Goal: Check status: Check status

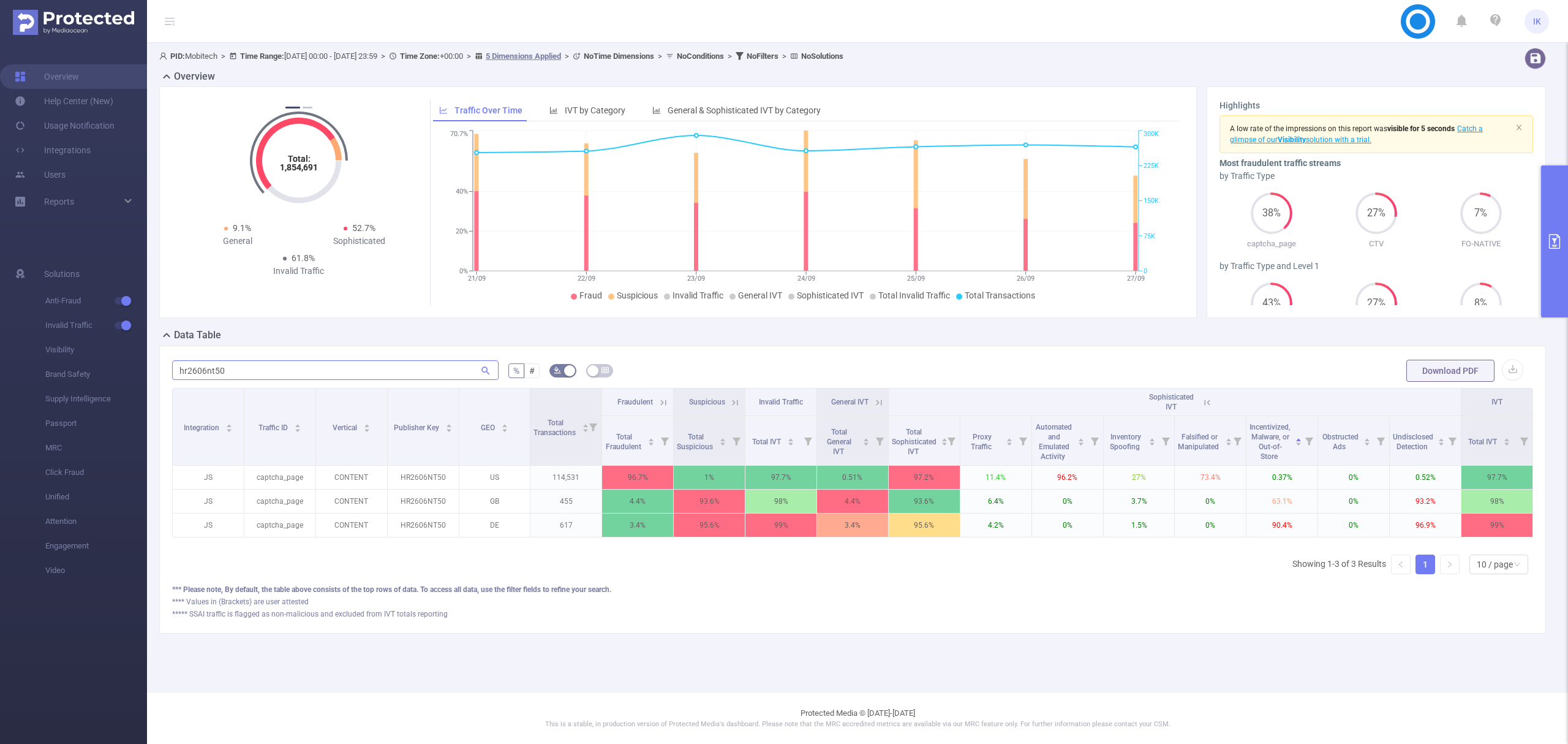
scroll to position [0, 2]
click at [211, 370] on input "hr2606nt50" at bounding box center [335, 370] width 327 height 20
paste input "jm1307nt009"
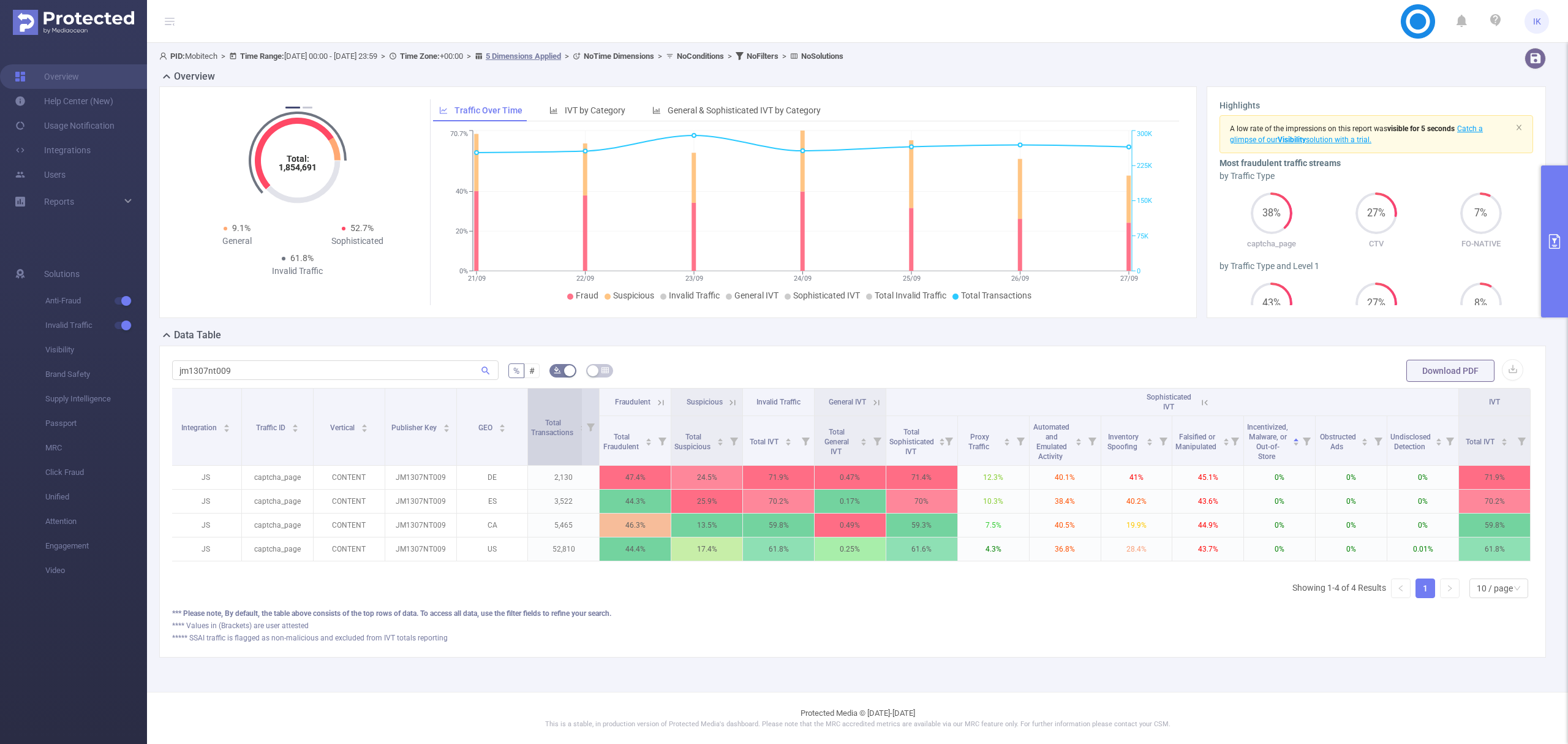
click at [574, 432] on div "Total Transactions" at bounding box center [559, 427] width 56 height 22
click at [560, 428] on span "Total Transactions" at bounding box center [553, 427] width 44 height 22
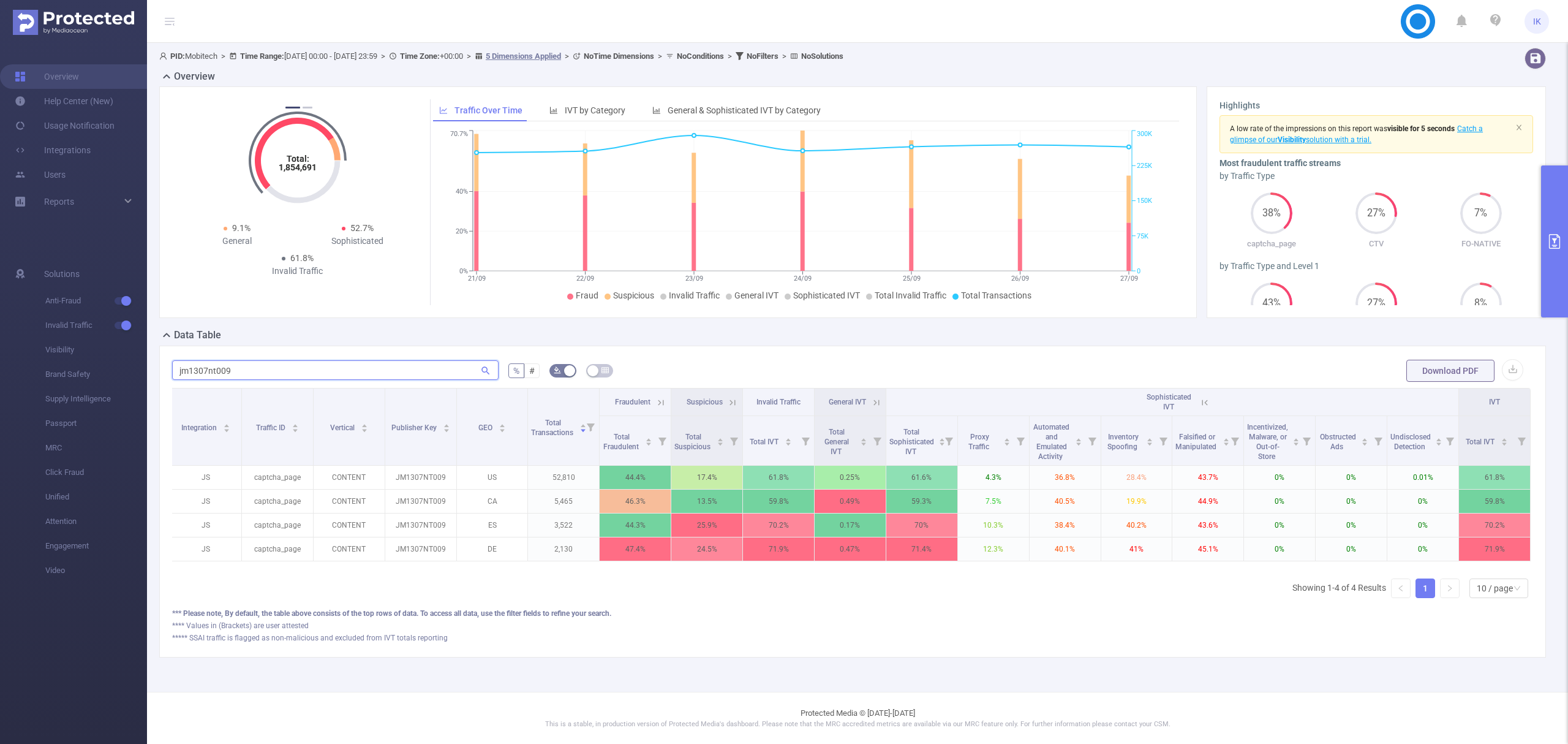
click at [227, 368] on input "jm1307nt009" at bounding box center [335, 370] width 327 height 20
paste input "sx1108nt04"
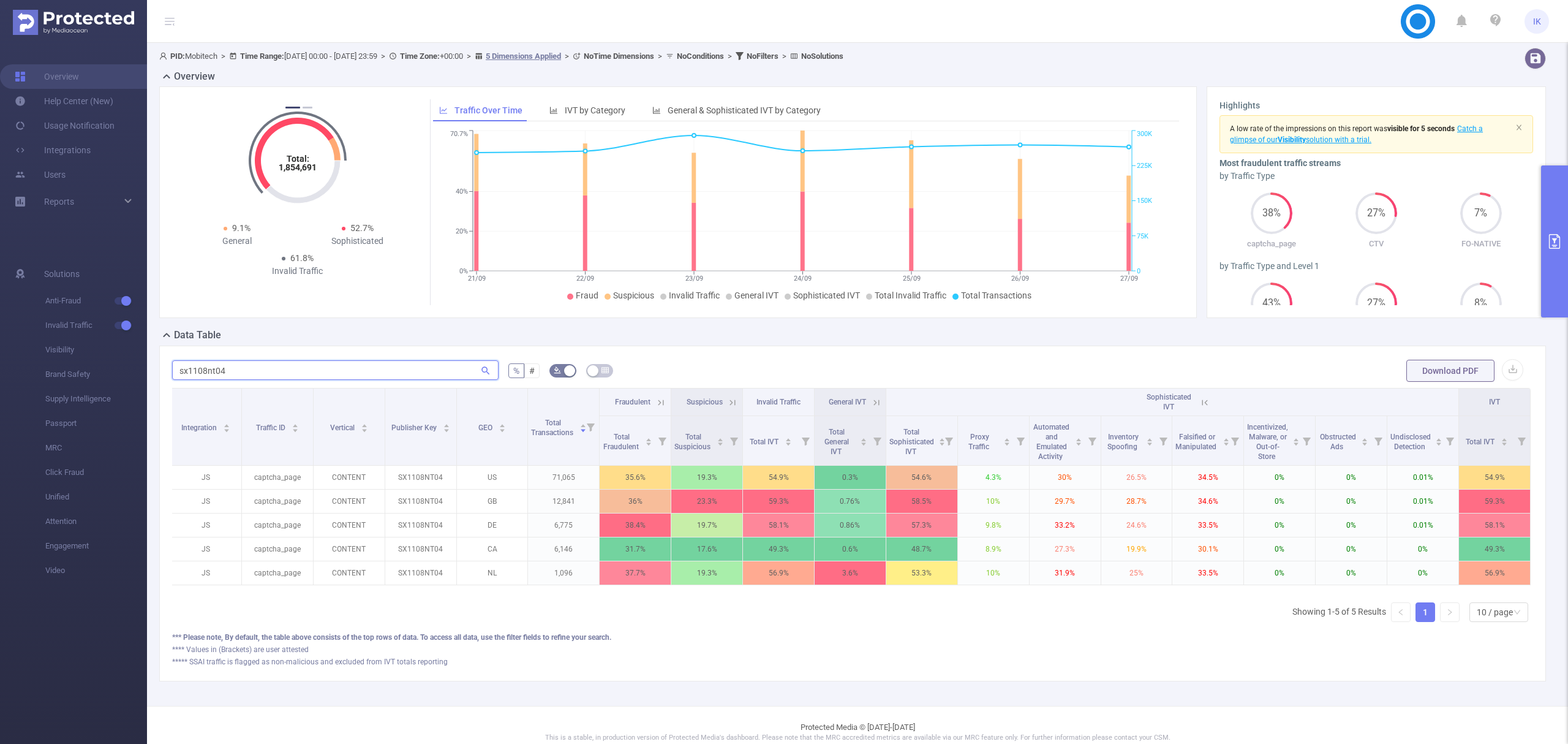
click at [206, 368] on input "sx1108nt04" at bounding box center [335, 370] width 327 height 20
paste input "jm1307nt009"
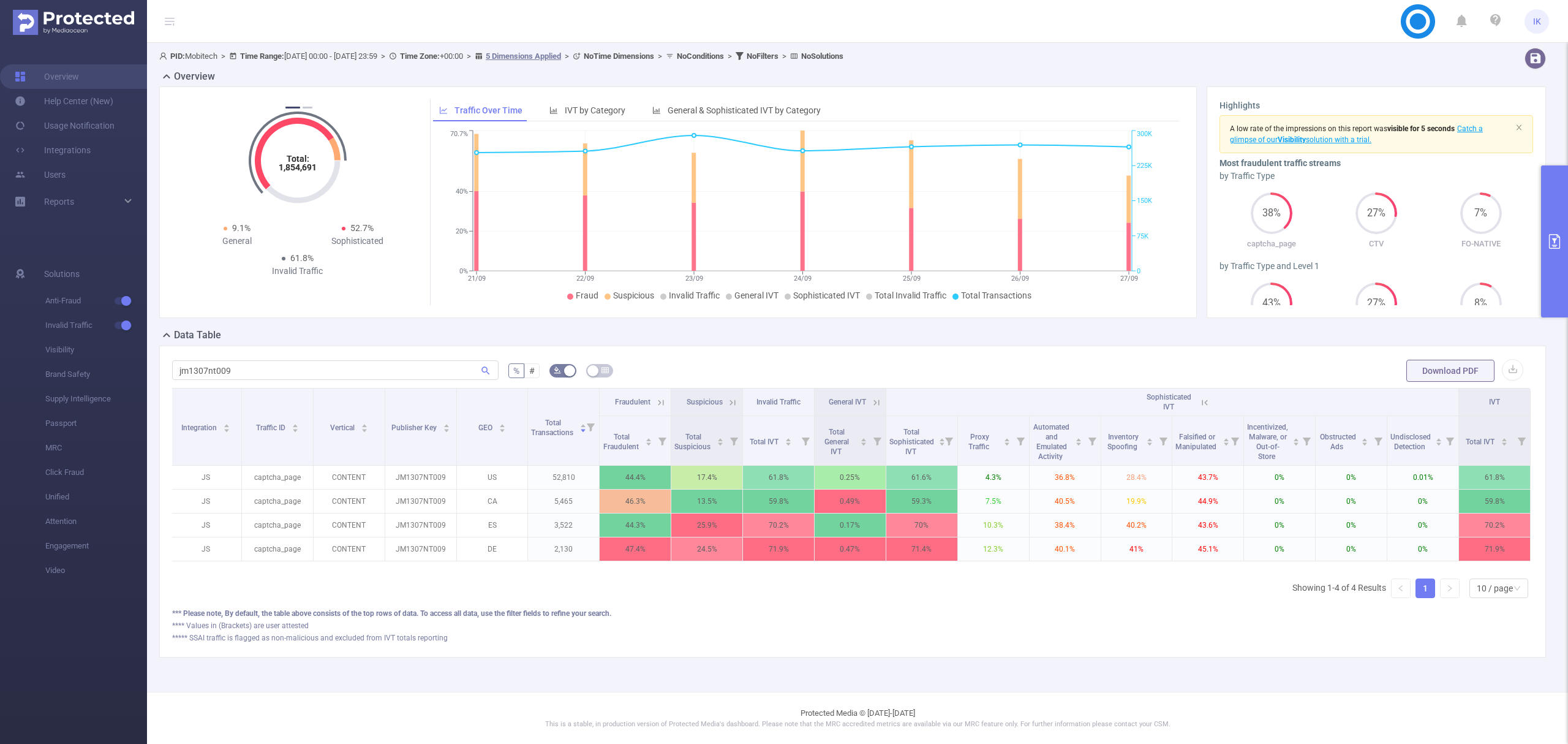
click at [658, 402] on icon at bounding box center [661, 402] width 6 height 6
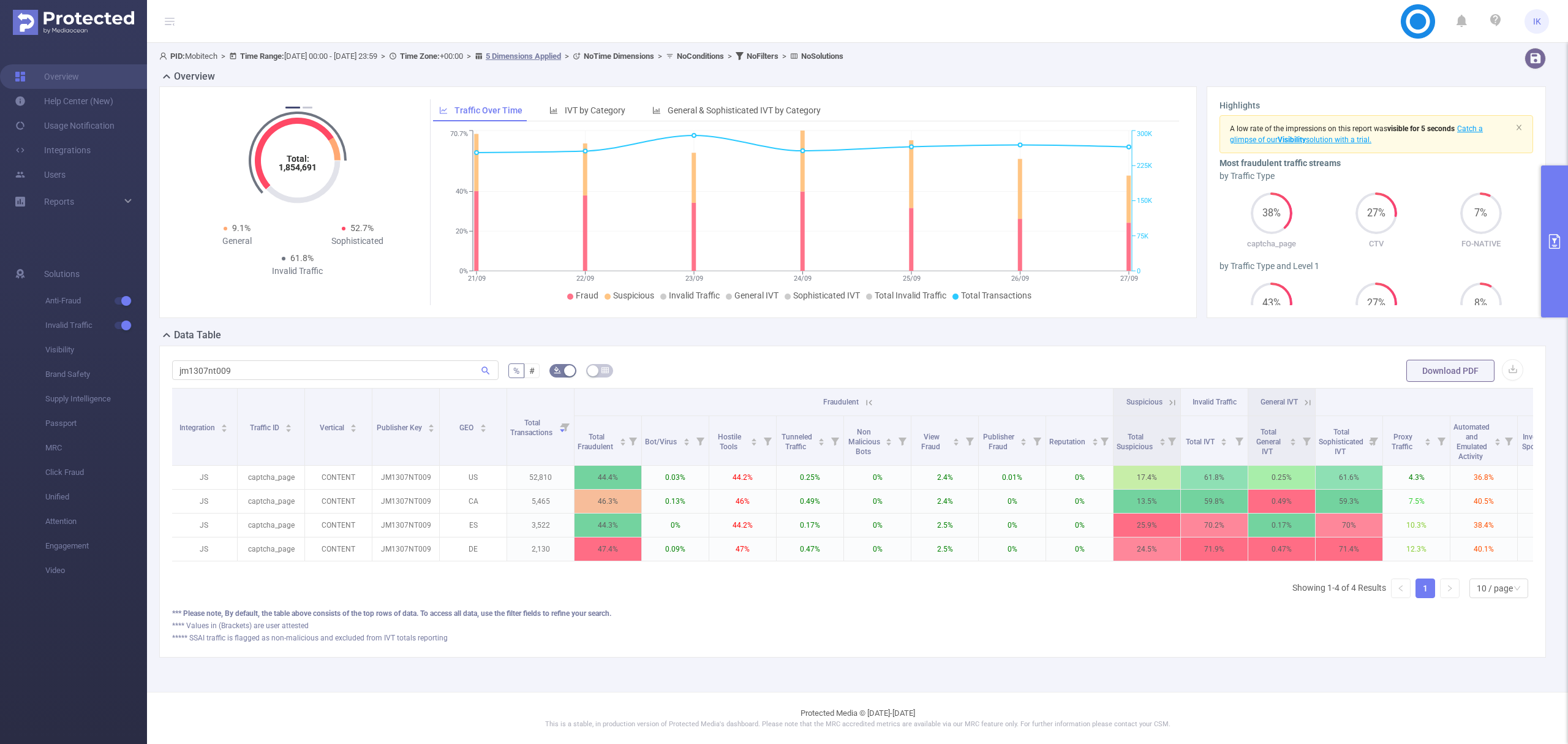
click at [866, 398] on icon at bounding box center [869, 402] width 11 height 11
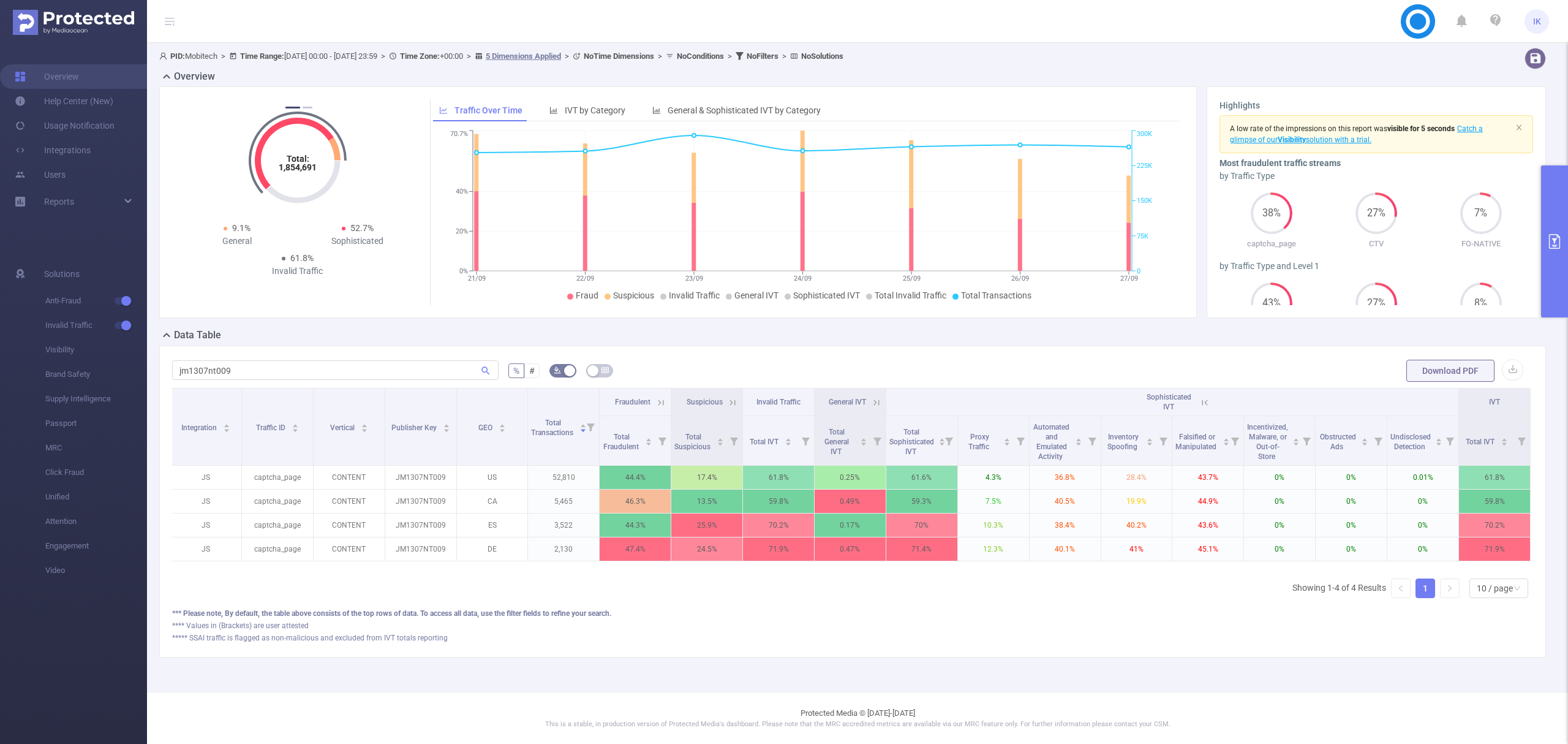
click at [1200, 404] on icon at bounding box center [1205, 402] width 11 height 11
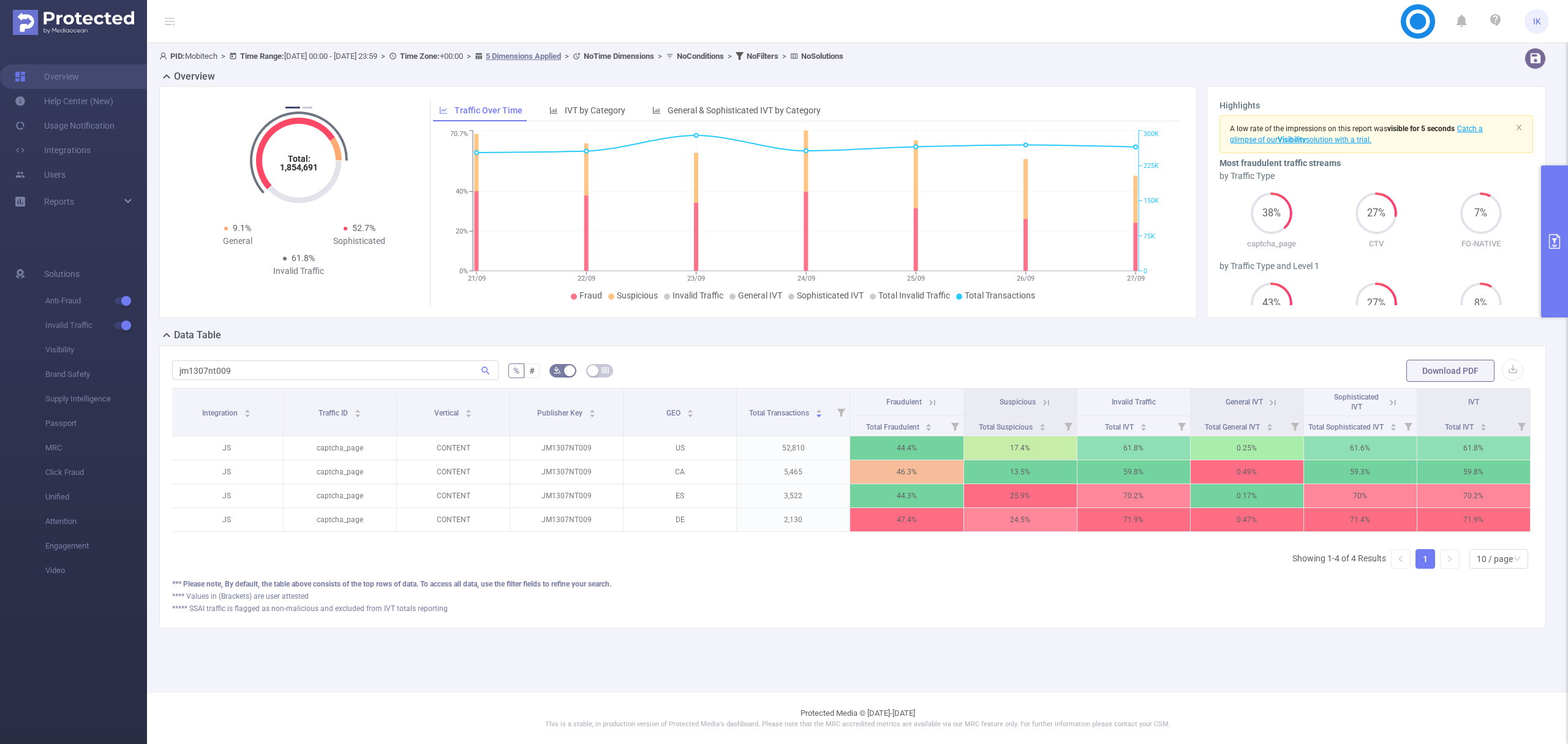
click at [1049, 404] on icon at bounding box center [1046, 402] width 11 height 11
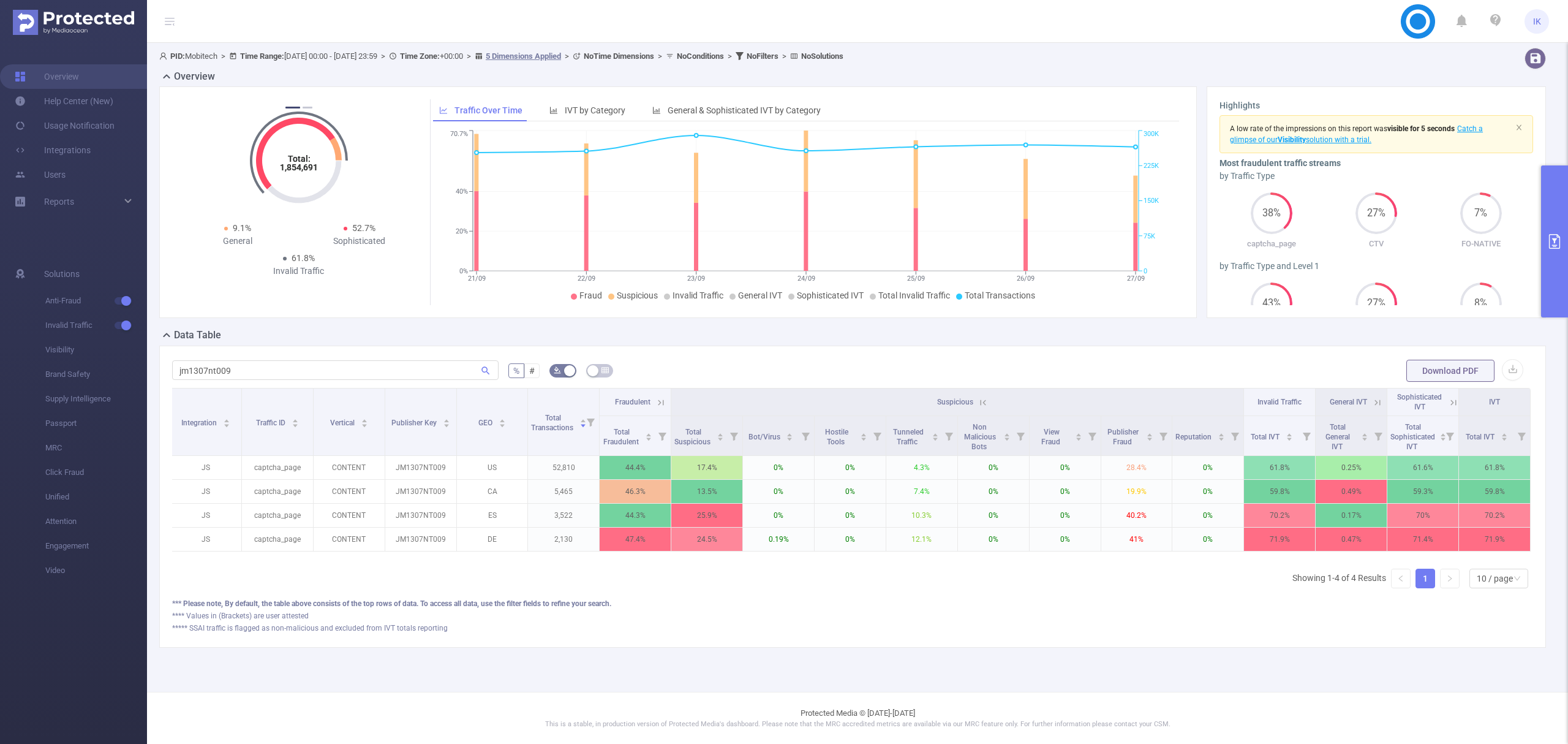
click at [659, 402] on icon at bounding box center [661, 402] width 6 height 6
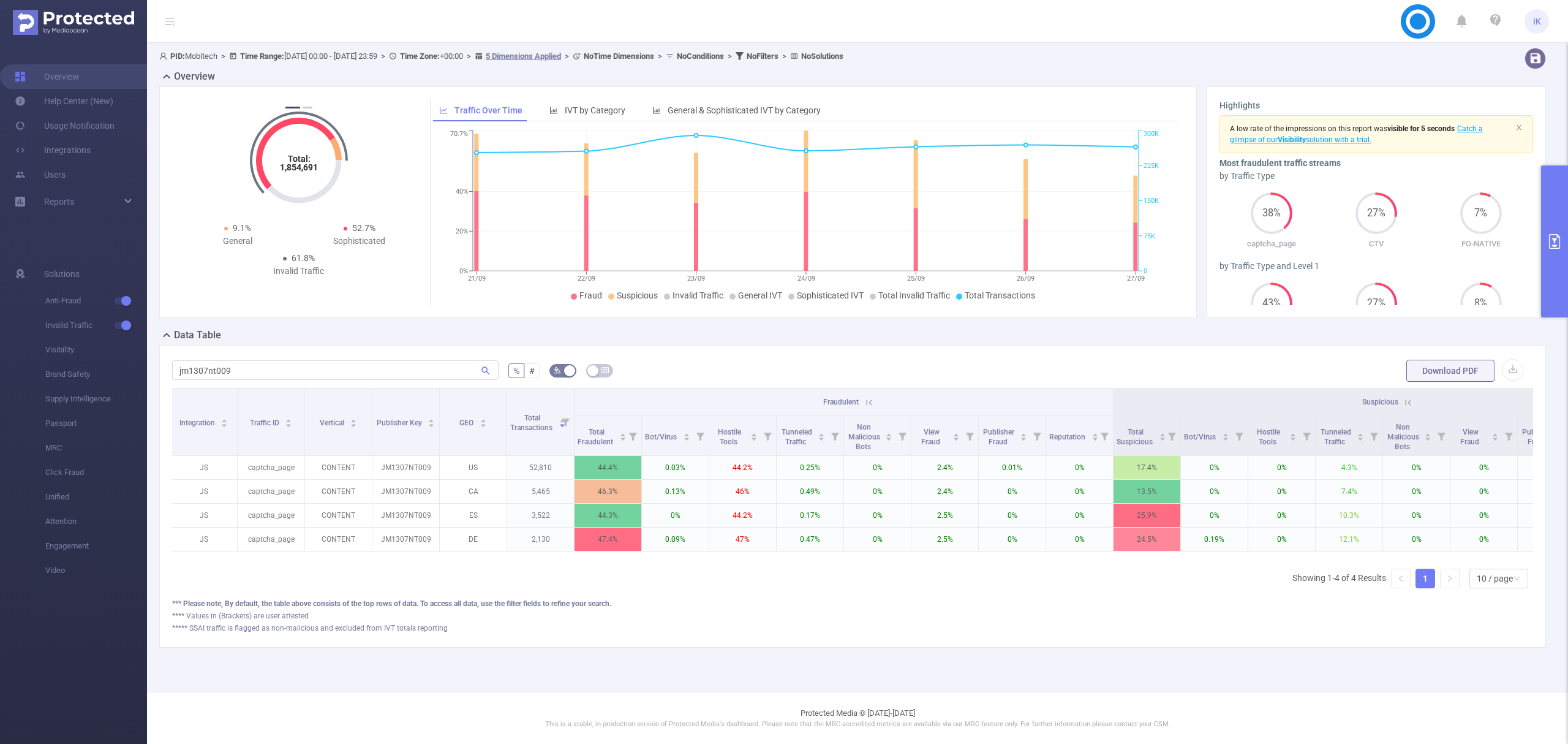
click at [873, 397] on icon at bounding box center [868, 402] width 15 height 12
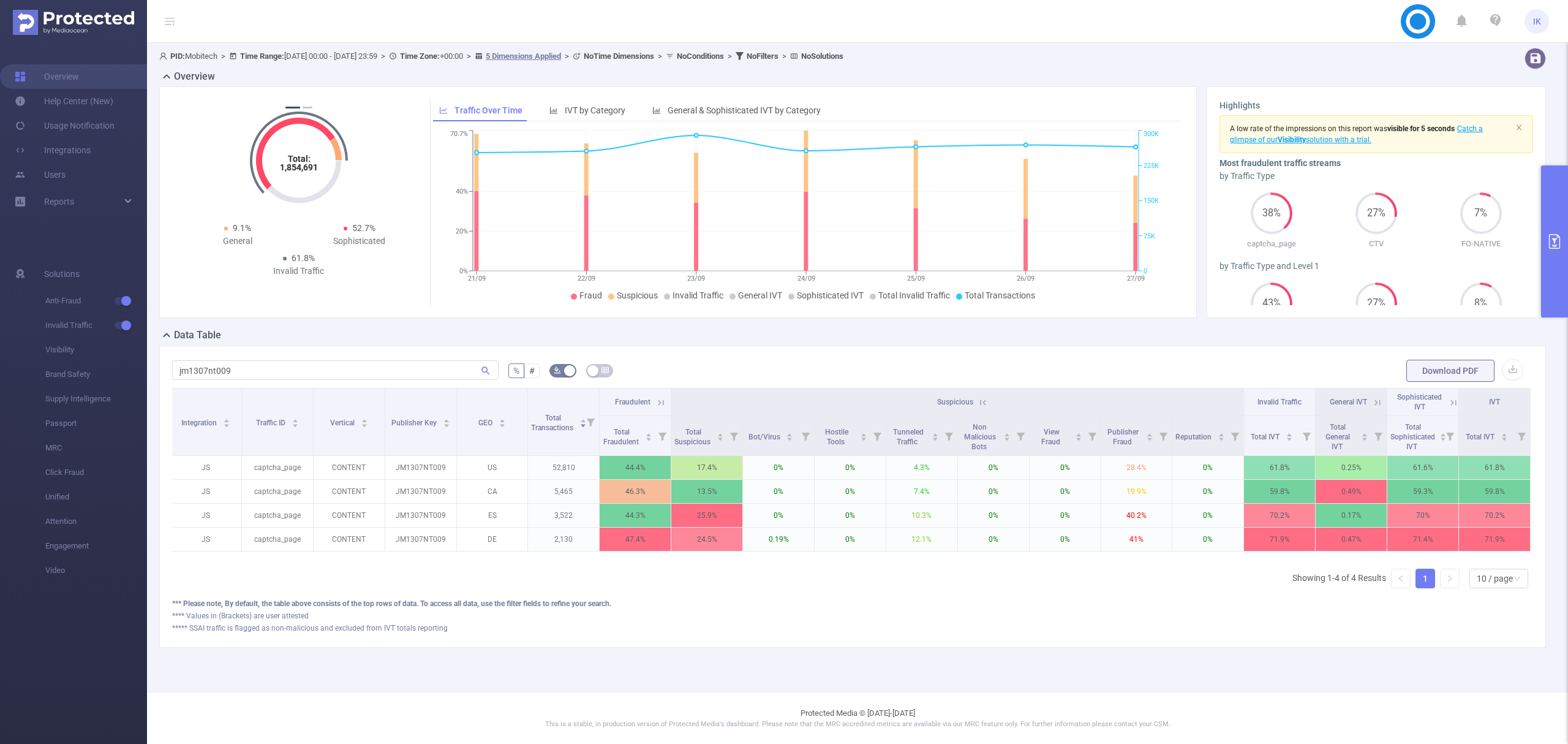
scroll to position [0, 0]
click at [660, 402] on icon at bounding box center [664, 402] width 11 height 11
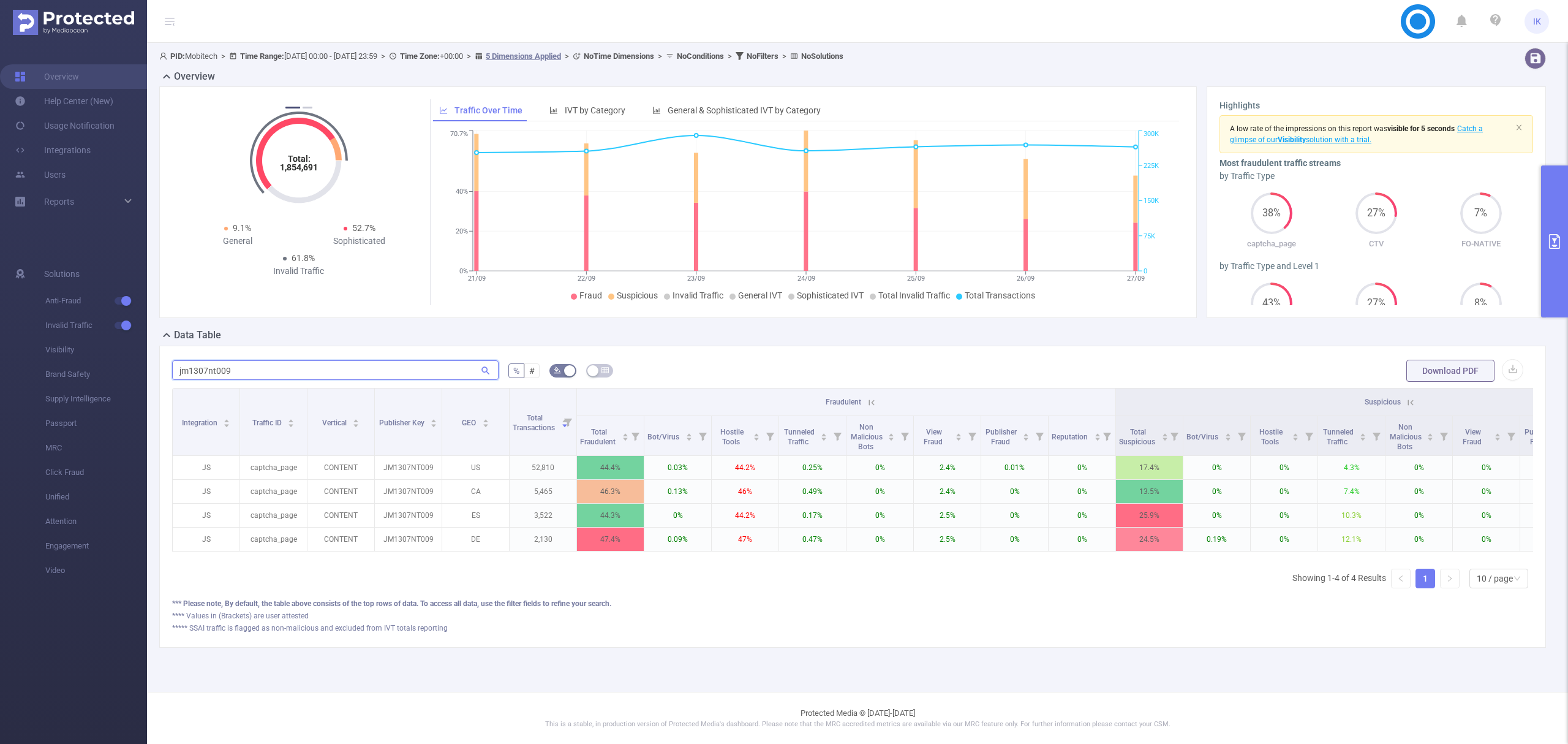
click at [186, 366] on input "jm1307nt009" at bounding box center [335, 370] width 327 height 20
paste input "10"
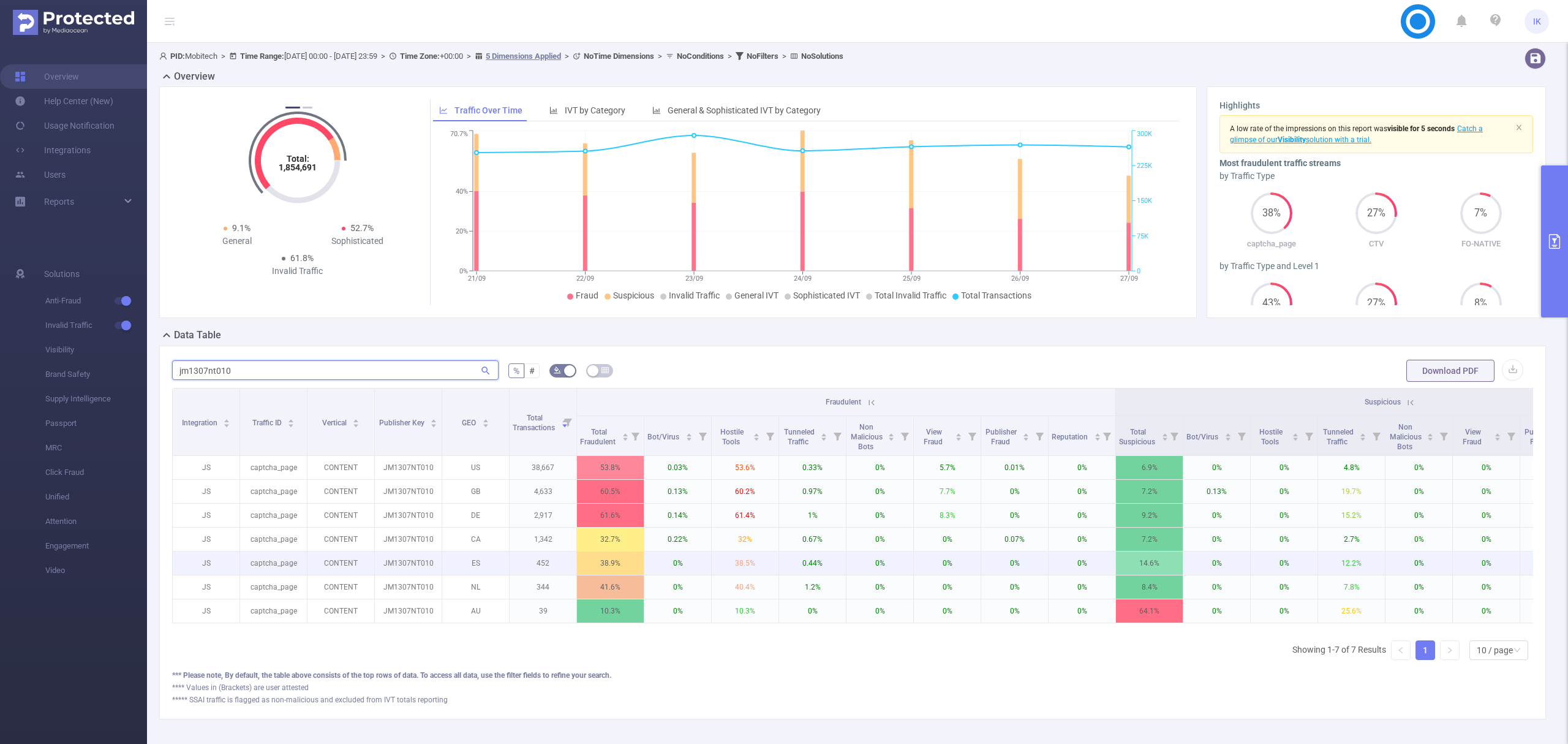
type input "jm1307nt010"
